Goal: Find specific page/section: Find specific page/section

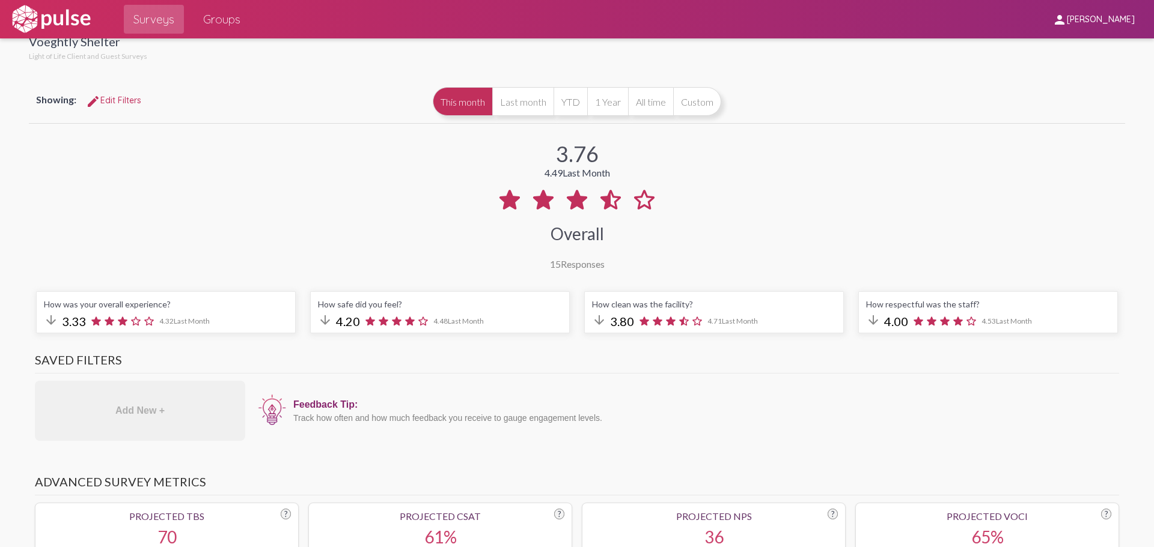
scroll to position [60, 0]
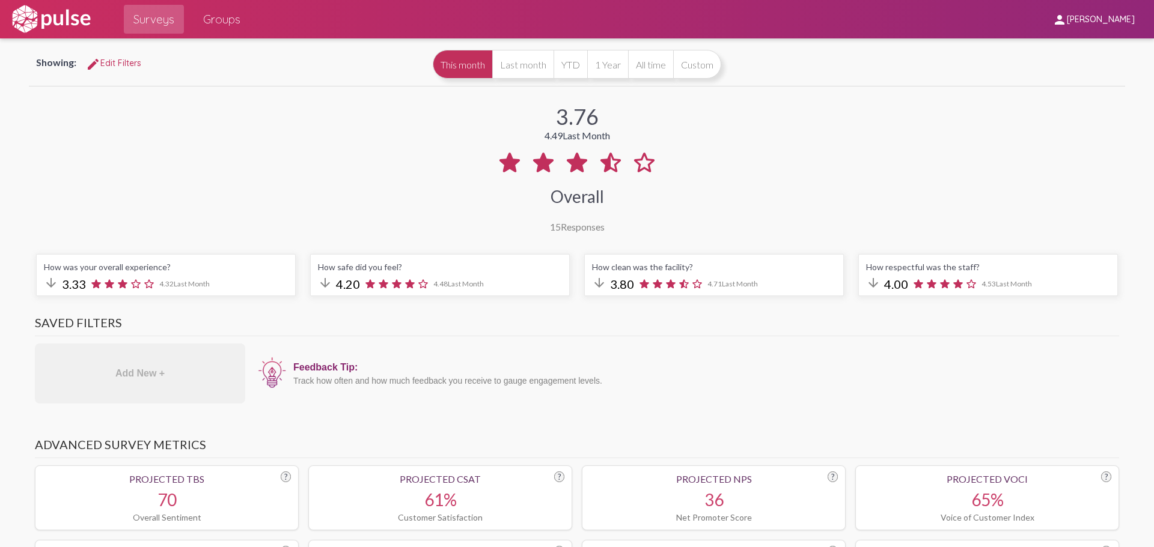
click at [173, 17] on span "Surveys" at bounding box center [153, 19] width 41 height 22
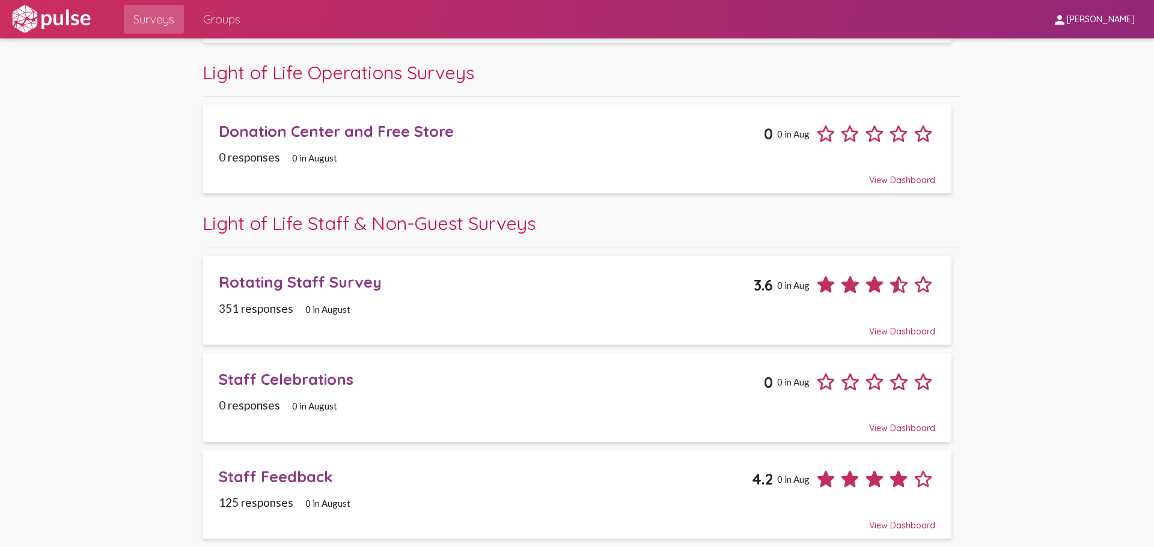
scroll to position [617, 0]
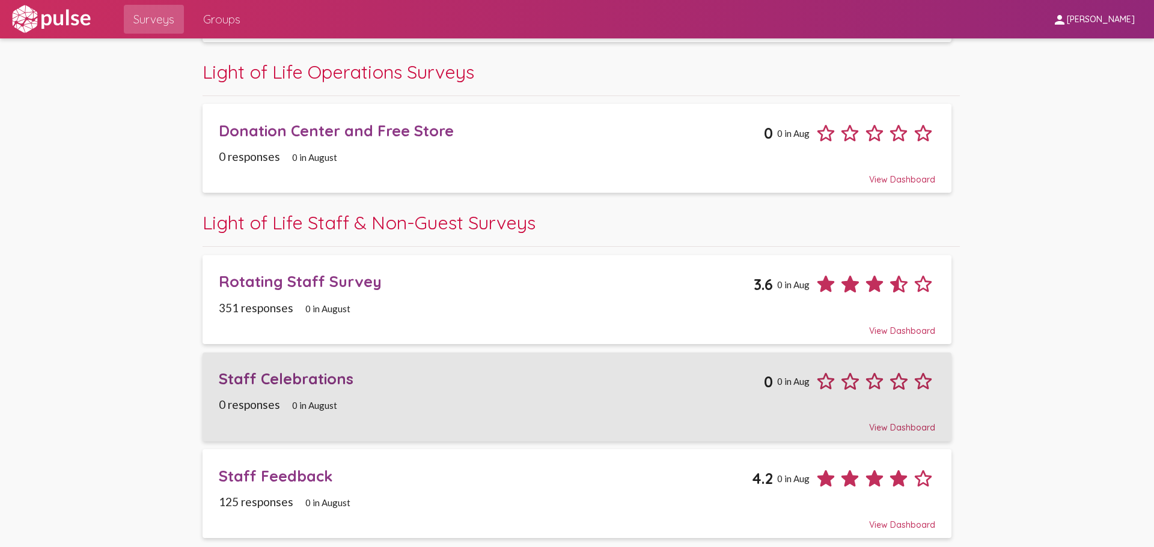
click at [304, 385] on div "Staff Celebrations" at bounding box center [491, 379] width 545 height 19
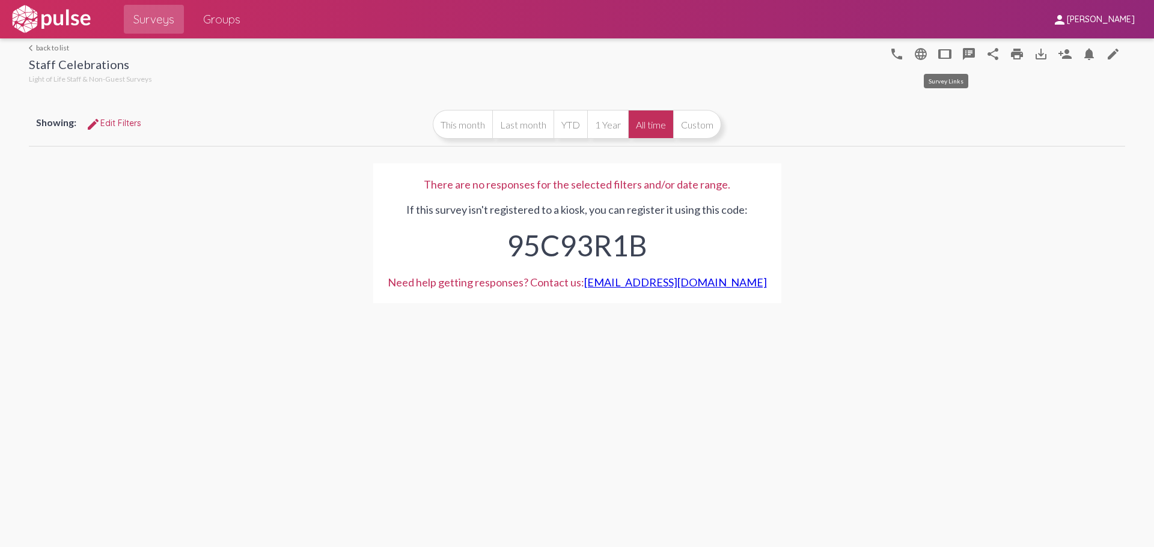
click at [945, 50] on mat-icon "tablet" at bounding box center [945, 54] width 14 height 14
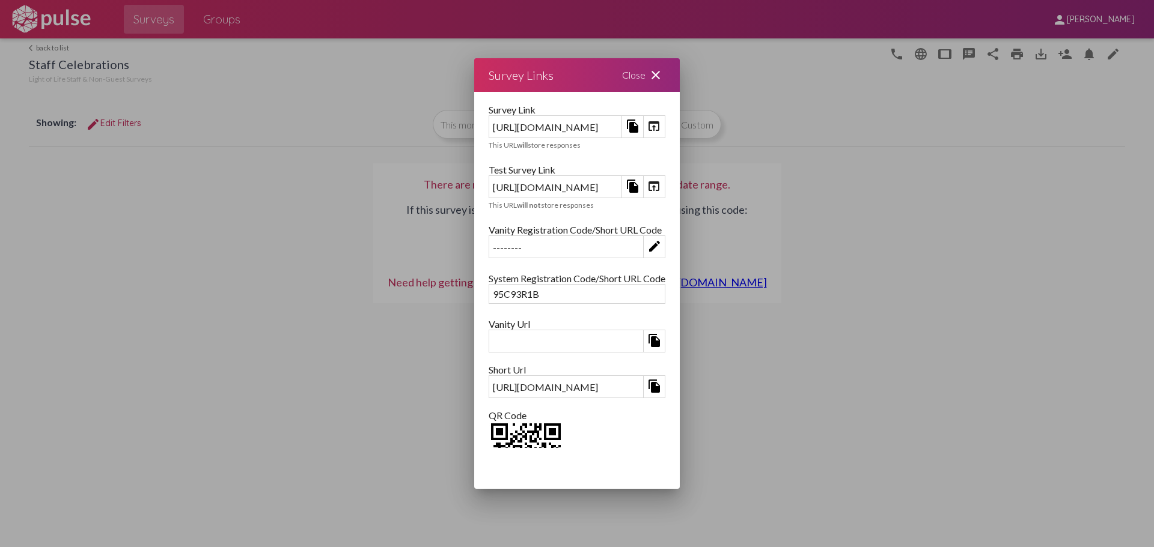
click at [665, 185] on link "open_in_browser" at bounding box center [654, 187] width 22 height 22
